Goal: Task Accomplishment & Management: Use online tool/utility

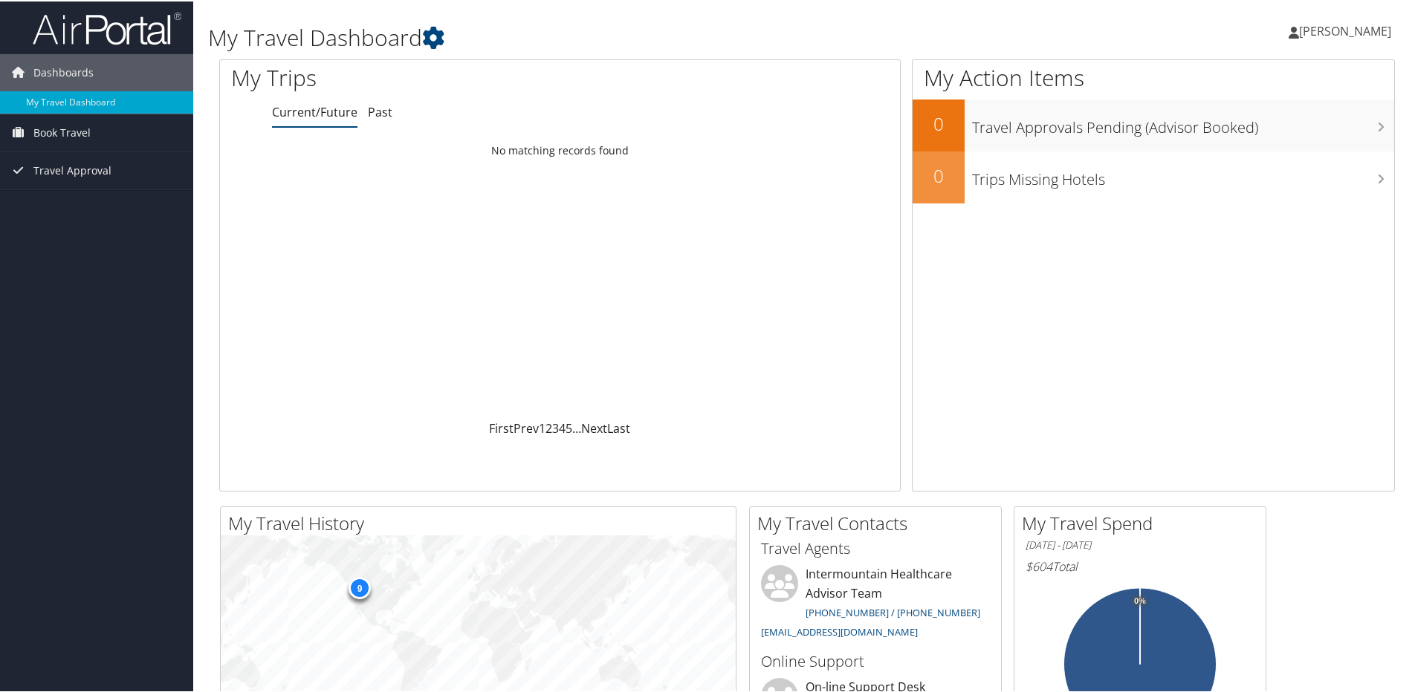
click at [316, 117] on link "Current/Future" at bounding box center [314, 111] width 85 height 16
click at [71, 169] on span "Travel Approval" at bounding box center [72, 169] width 78 height 37
click at [51, 203] on link "Pending Trip Approvals" at bounding box center [96, 199] width 193 height 22
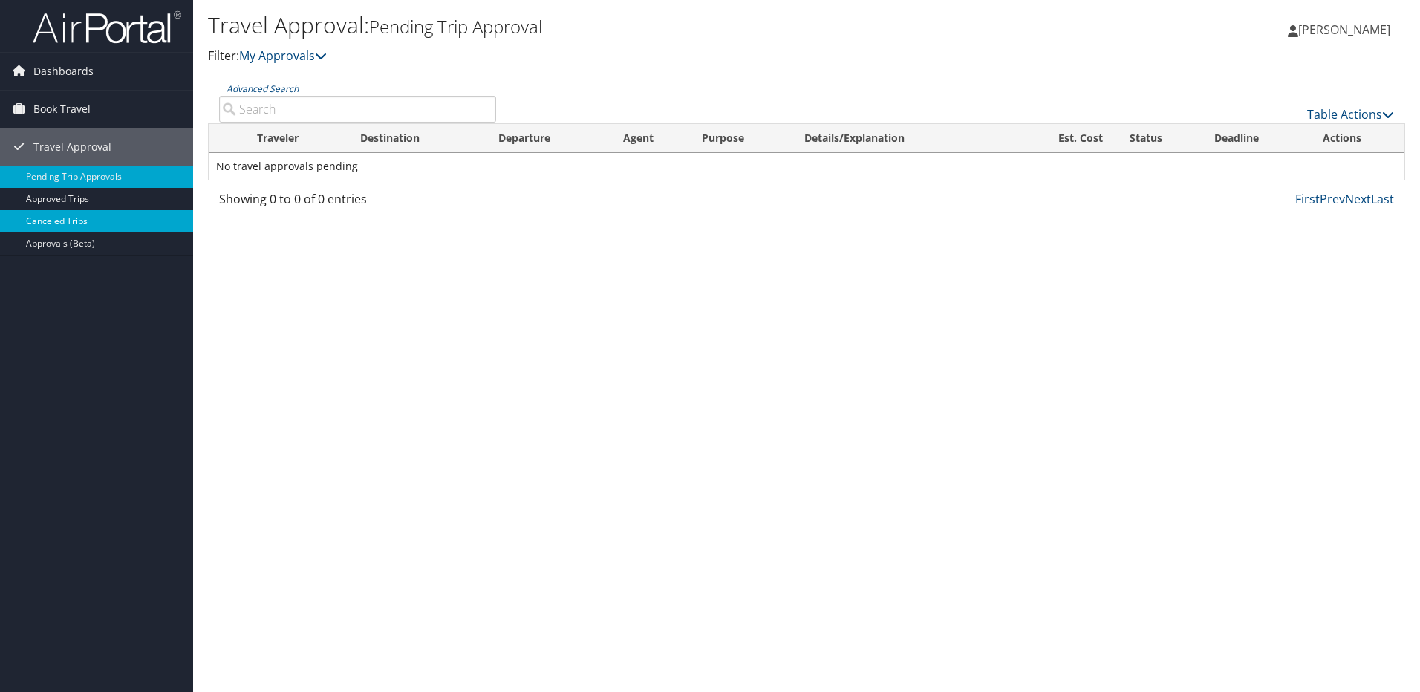
click at [65, 216] on link "Canceled Trips" at bounding box center [96, 221] width 193 height 22
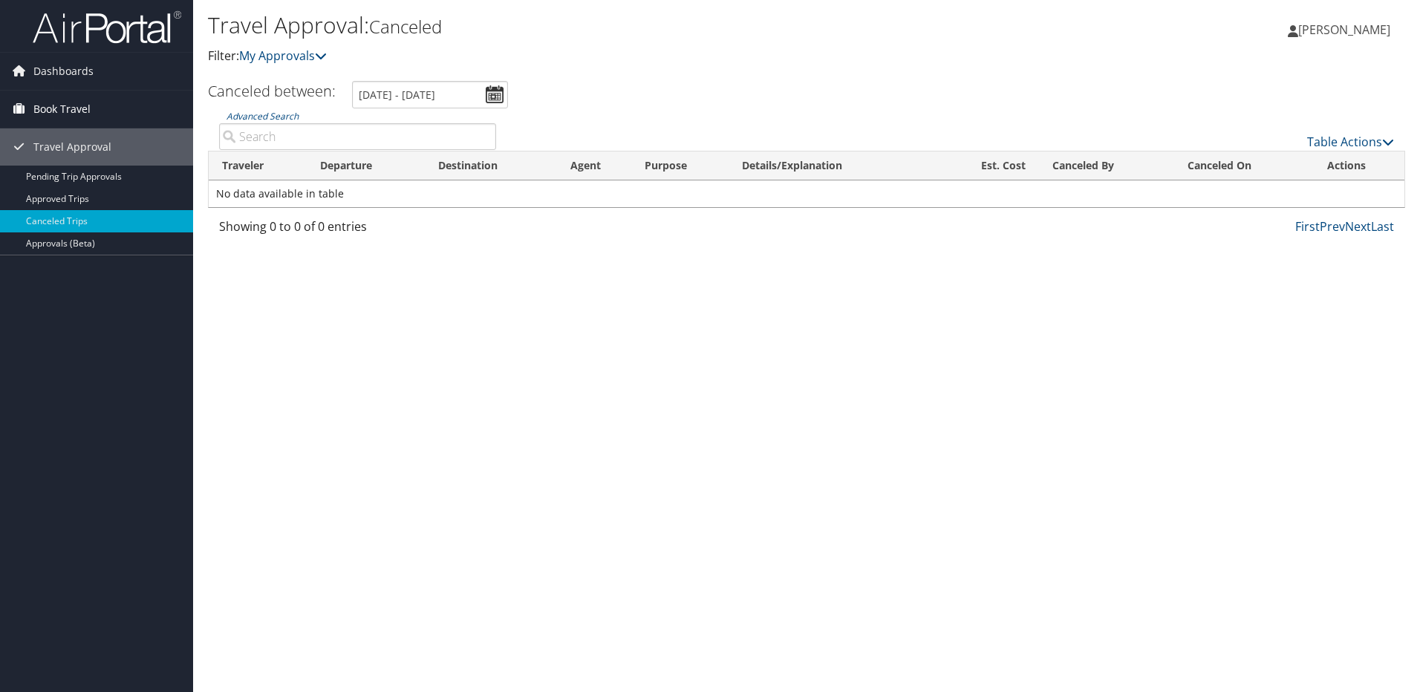
click at [51, 110] on span "Book Travel" at bounding box center [61, 109] width 57 height 37
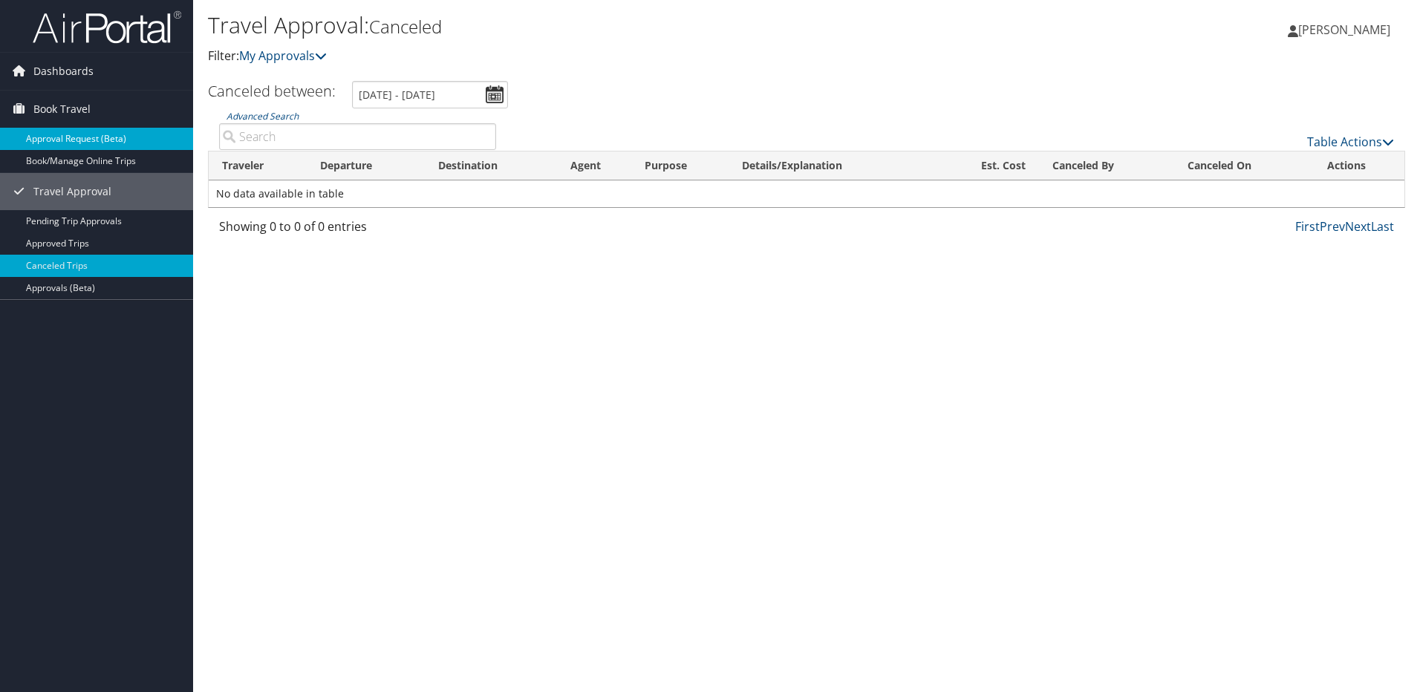
click at [71, 130] on link "Approval Request (Beta)" at bounding box center [96, 139] width 193 height 22
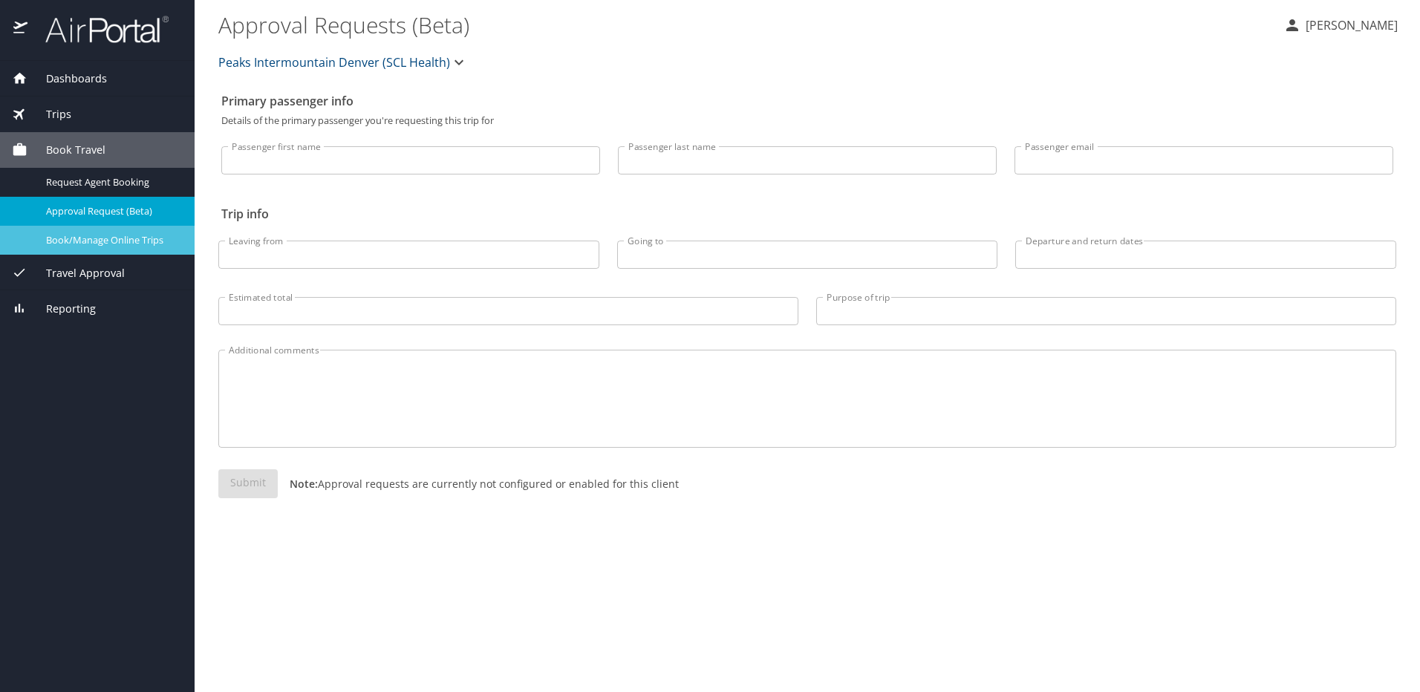
click at [101, 244] on span "Book/Manage Online Trips" at bounding box center [111, 240] width 131 height 14
